Goal: Information Seeking & Learning: Learn about a topic

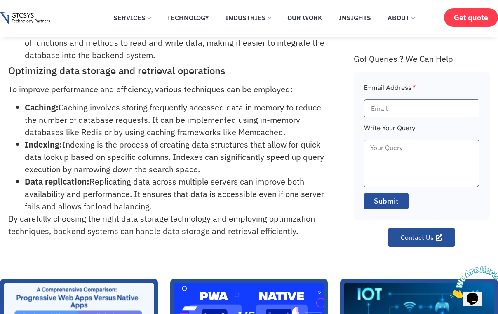
scroll to position [430, 0]
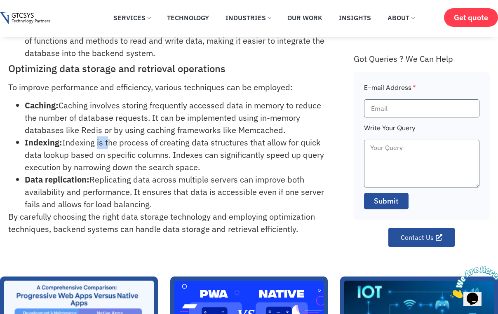
drag, startPoint x: 97, startPoint y: 145, endPoint x: 106, endPoint y: 146, distance: 9.1
click at [106, 146] on li "Indexing: Indexing is the process of creating data structures that allow for qu…" at bounding box center [180, 154] width 310 height 37
click at [175, 159] on li "Indexing: Indexing is the process of creating data structures that allow for qu…" at bounding box center [180, 154] width 310 height 37
drag, startPoint x: 65, startPoint y: 141, endPoint x: 69, endPoint y: 141, distance: 4.6
click at [69, 141] on li "Indexing: Indexing is the process of creating data structures that allow for qu…" at bounding box center [180, 154] width 310 height 37
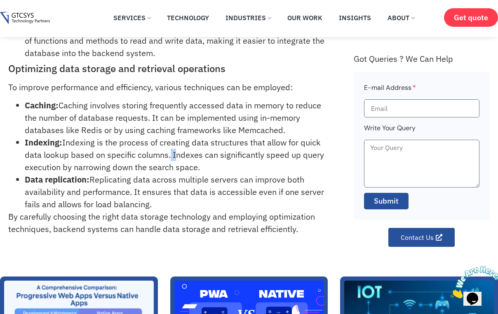
drag, startPoint x: 167, startPoint y: 157, endPoint x: 172, endPoint y: 155, distance: 5.6
click at [172, 155] on li "Indexing: Indexing is the process of creating data structures that allow for qu…" at bounding box center [180, 154] width 310 height 37
drag, startPoint x: 169, startPoint y: 154, endPoint x: 192, endPoint y: 173, distance: 30.1
click at [179, 153] on li "Indexing: Indexing is the process of creating data structures that allow for qu…" at bounding box center [180, 154] width 310 height 37
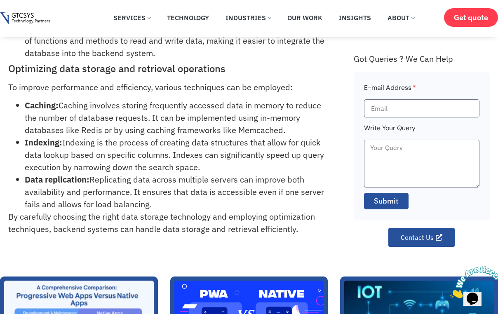
click at [209, 171] on li "Indexing: Indexing is the process of creating data structures that allow for qu…" at bounding box center [180, 154] width 310 height 37
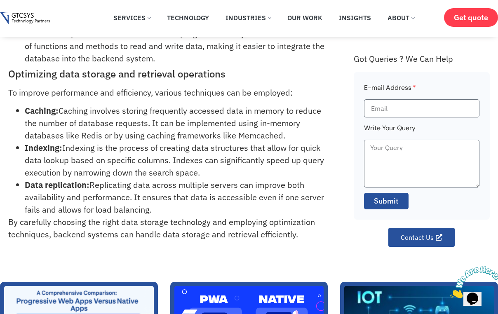
scroll to position [356, 0]
